Goal: Information Seeking & Learning: Learn about a topic

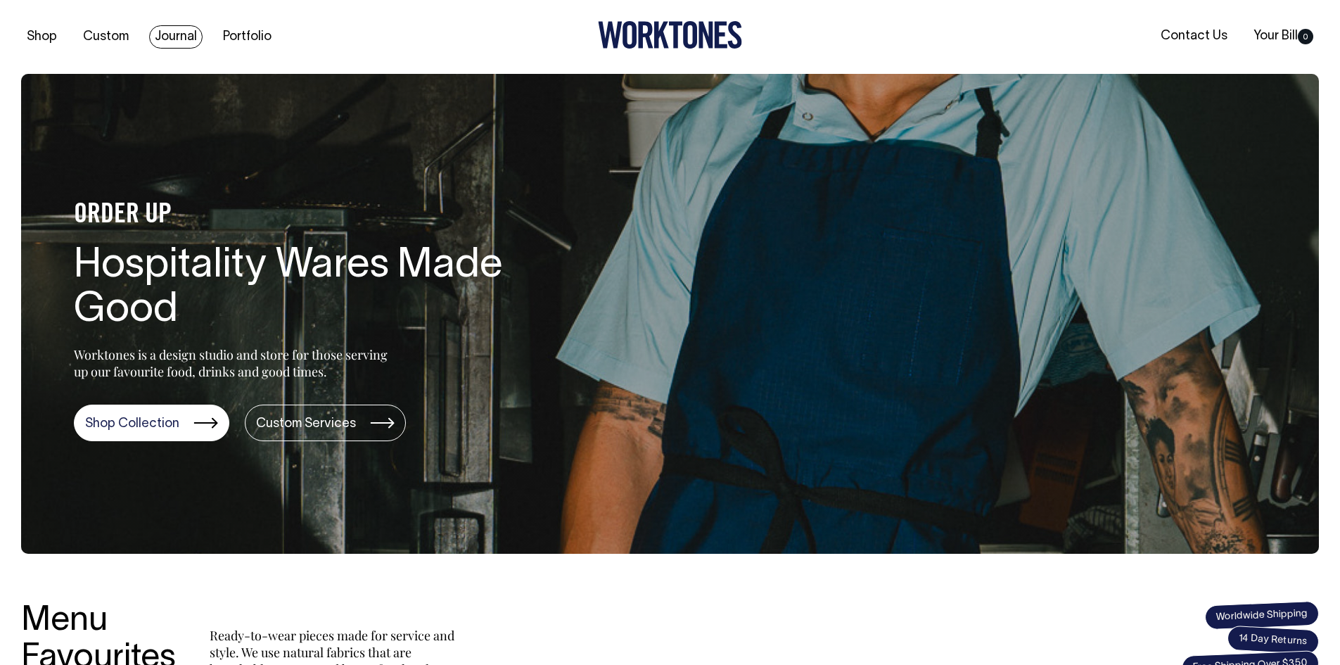
click at [190, 40] on link "Journal" at bounding box center [175, 36] width 53 height 23
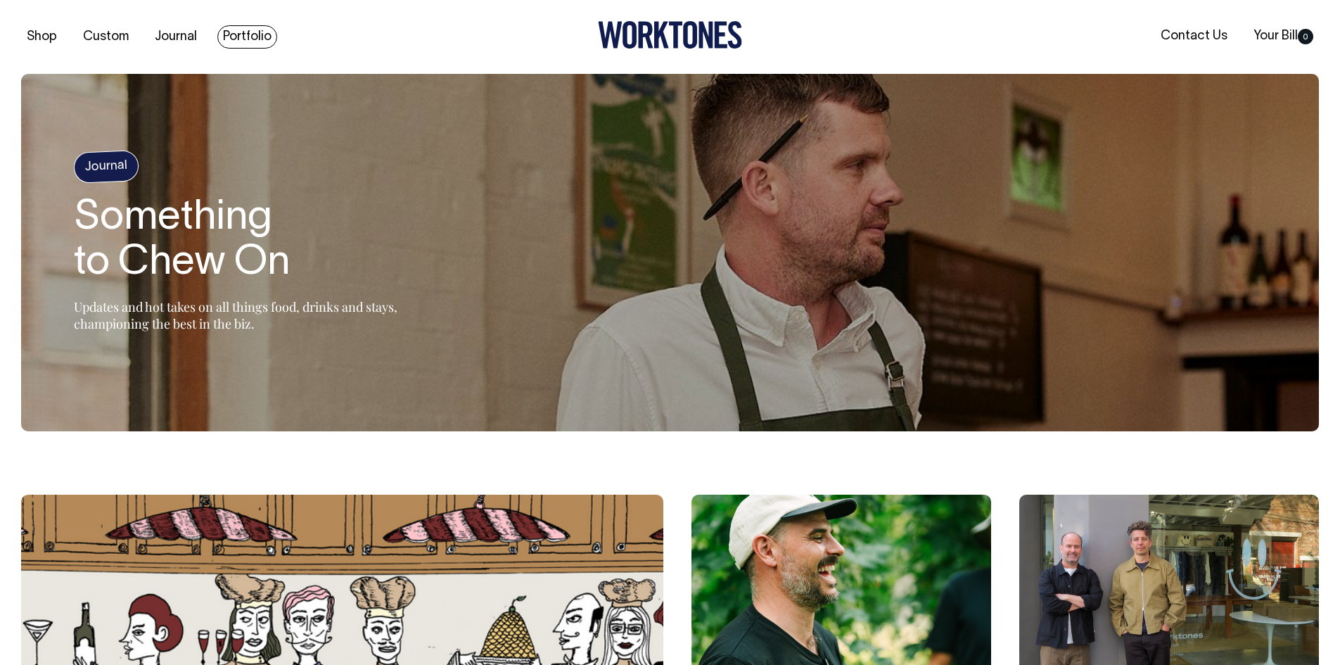
click at [234, 37] on link "Portfolio" at bounding box center [247, 36] width 60 height 23
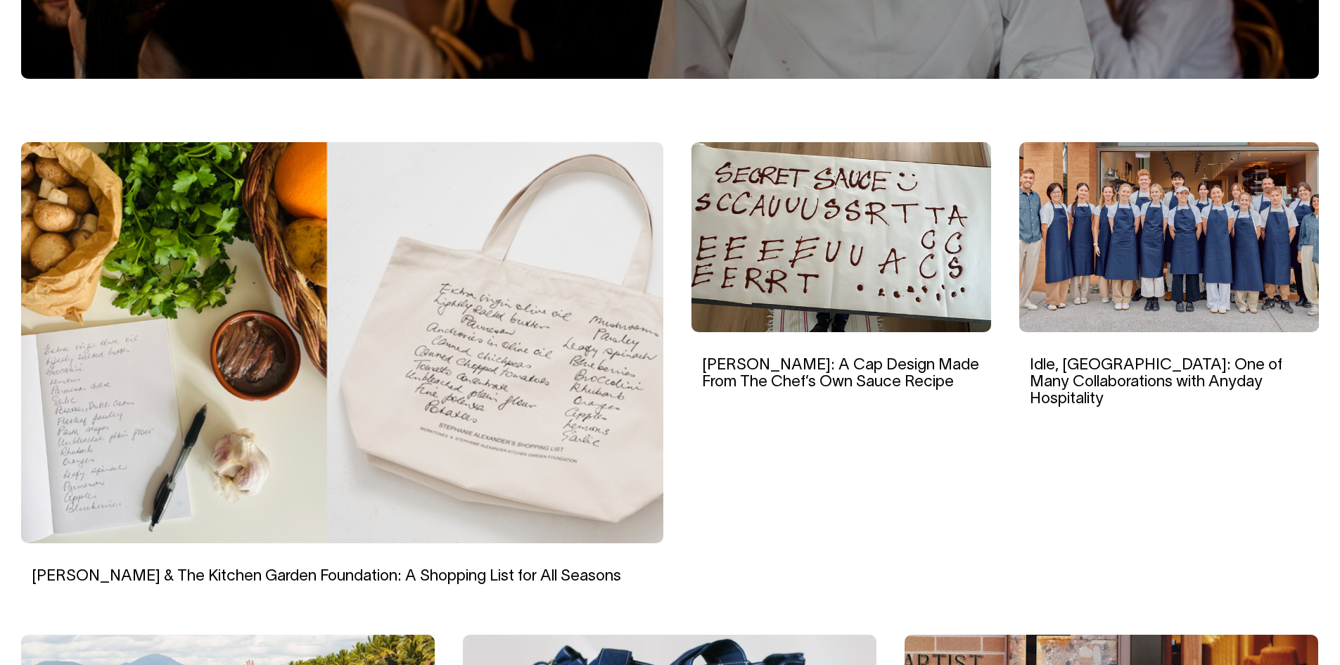
scroll to position [352, 0]
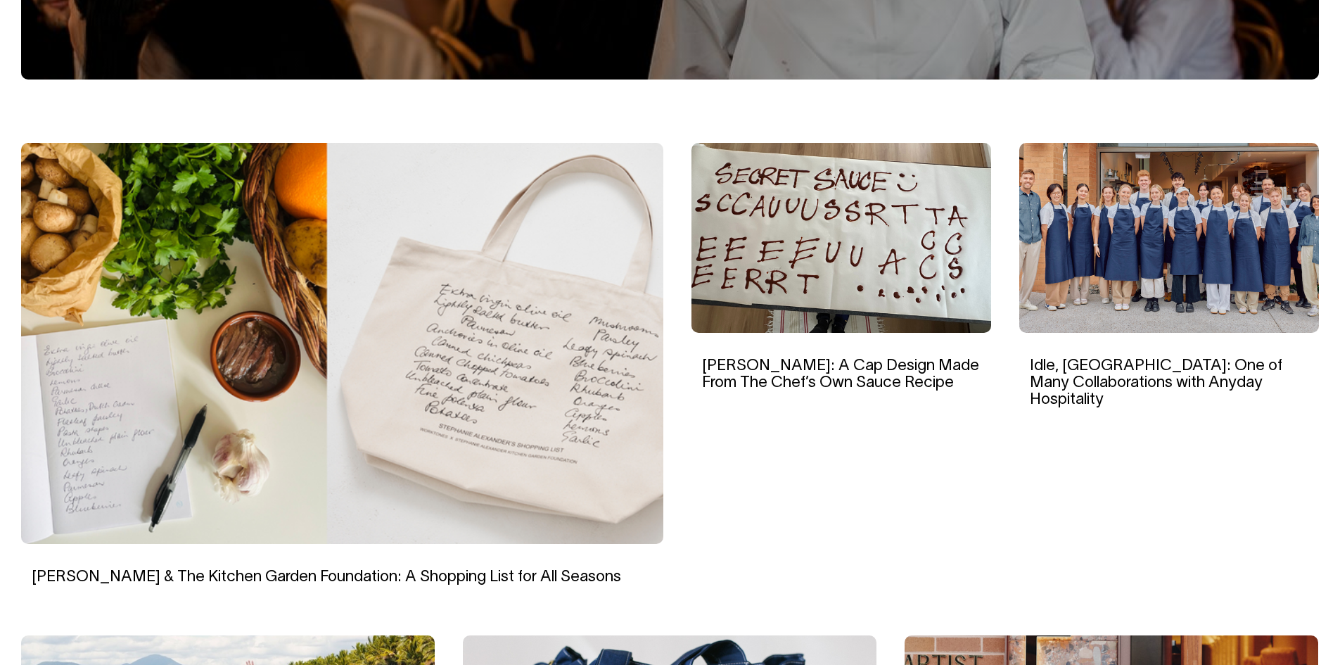
click at [319, 457] on img at bounding box center [342, 343] width 642 height 401
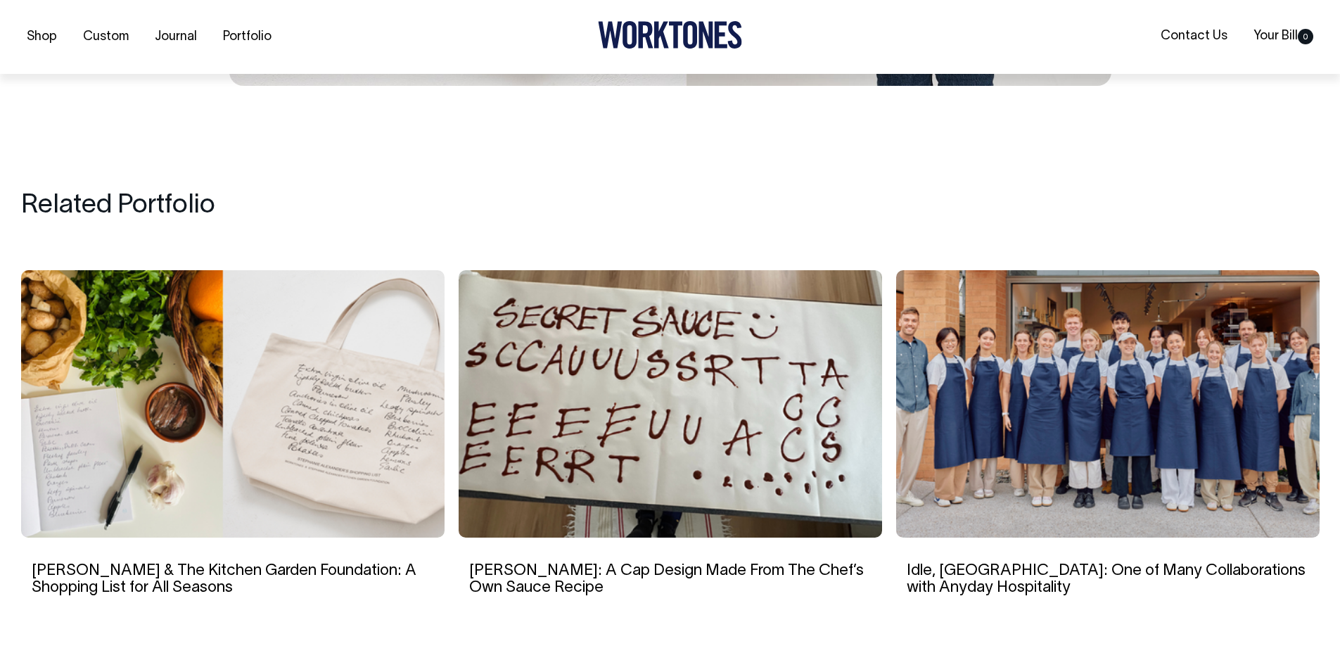
scroll to position [4994, 0]
